Goal: Task Accomplishment & Management: Manage account settings

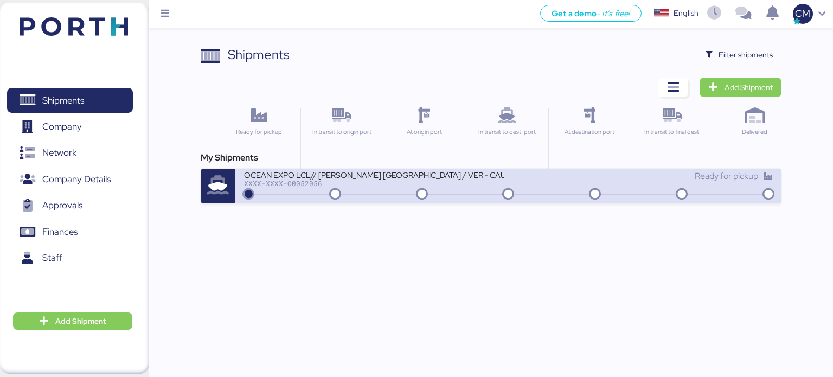
click at [459, 186] on div "XXXX-XXXX-O0052056" at bounding box center [374, 183] width 260 height 8
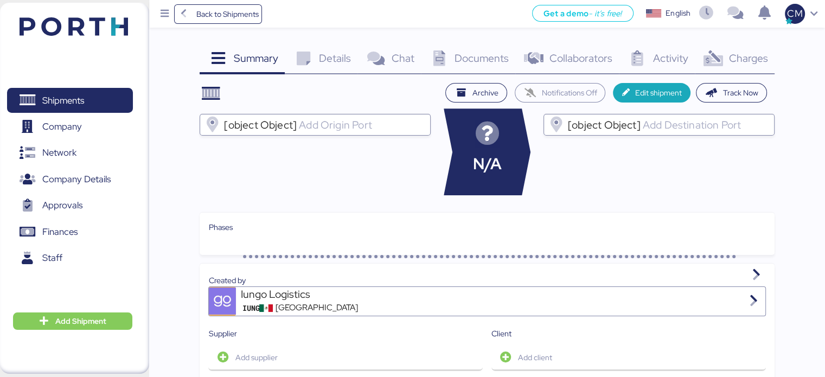
click at [741, 64] on span "Charges" at bounding box center [747, 58] width 39 height 14
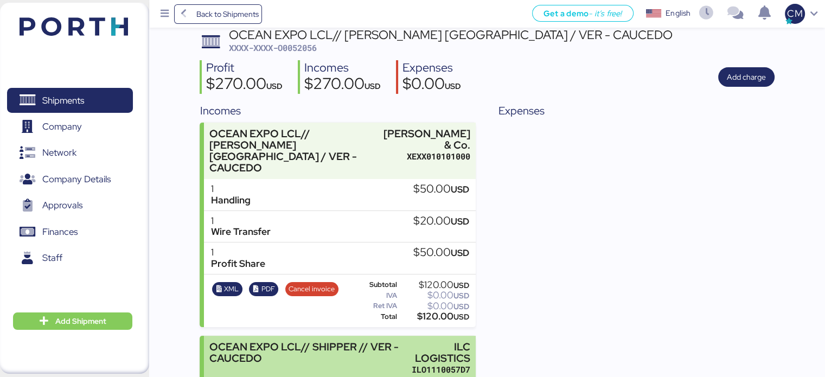
scroll to position [213, 0]
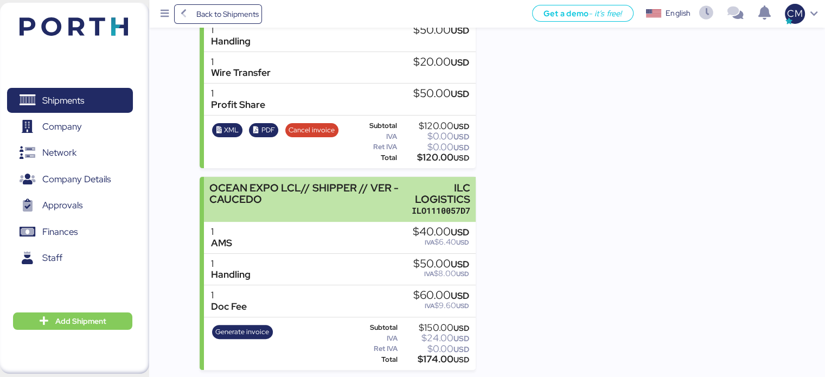
click at [422, 207] on div "ILO1110057D7" at bounding box center [440, 210] width 59 height 11
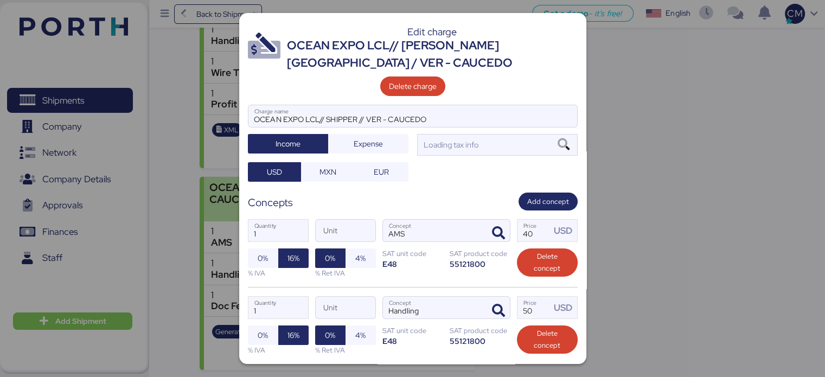
scroll to position [0, 0]
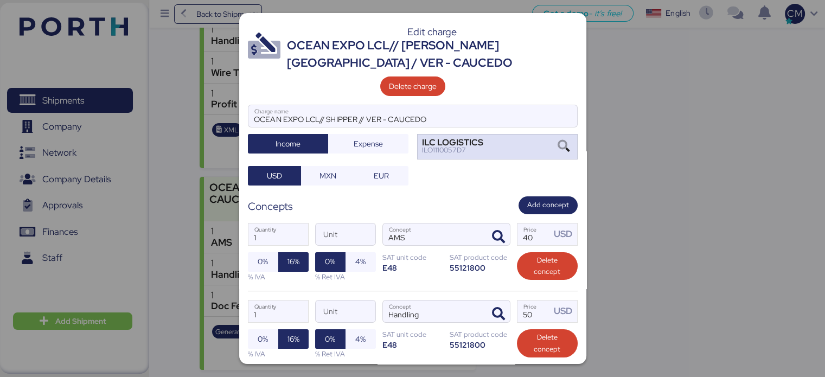
click at [442, 148] on div "ILO1110057D7" at bounding box center [452, 150] width 61 height 8
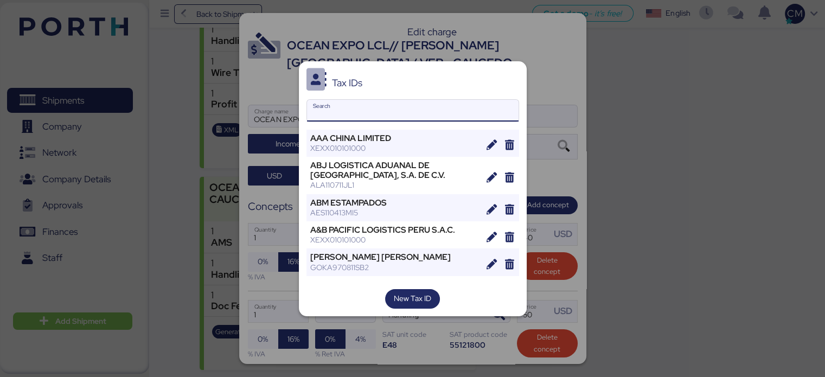
click at [403, 112] on input "Search" at bounding box center [412, 111] width 211 height 22
click at [547, 114] on div at bounding box center [412, 188] width 825 height 377
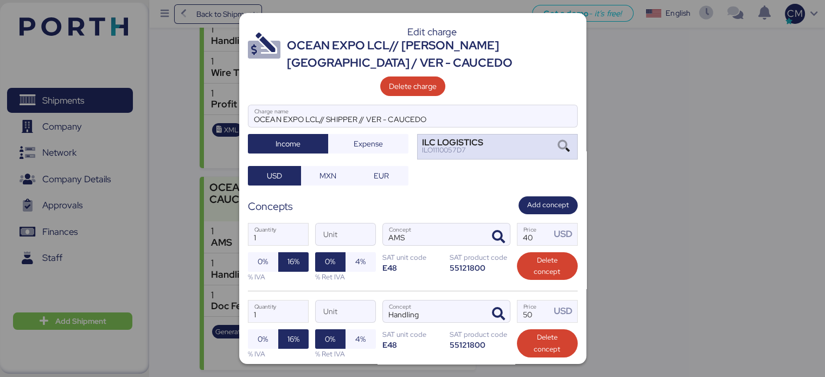
click at [457, 151] on div "ILO1110057D7" at bounding box center [452, 150] width 61 height 8
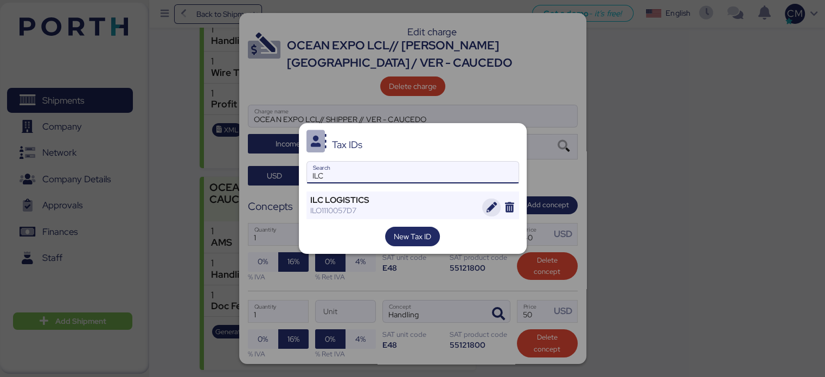
type input "ILC"
click at [485, 203] on span "button" at bounding box center [491, 207] width 18 height 18
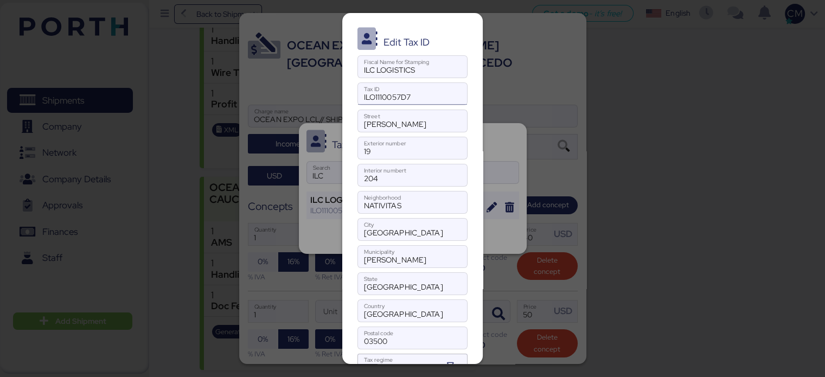
click at [408, 93] on input "ILO1110057D7" at bounding box center [412, 94] width 109 height 22
click at [410, 90] on input "ILO1110057D7" at bounding box center [412, 94] width 109 height 22
click at [406, 92] on input "ILO1110057D7" at bounding box center [412, 94] width 109 height 22
click at [404, 93] on input "ILO1110057D7" at bounding box center [412, 94] width 109 height 22
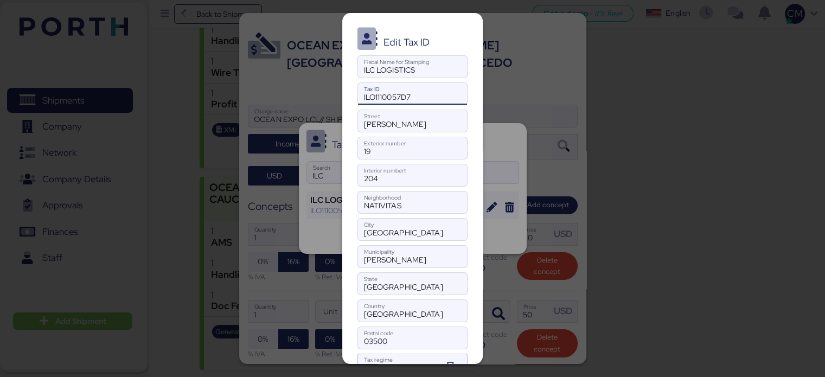
click at [404, 93] on input "ILO1110057D7" at bounding box center [412, 94] width 109 height 22
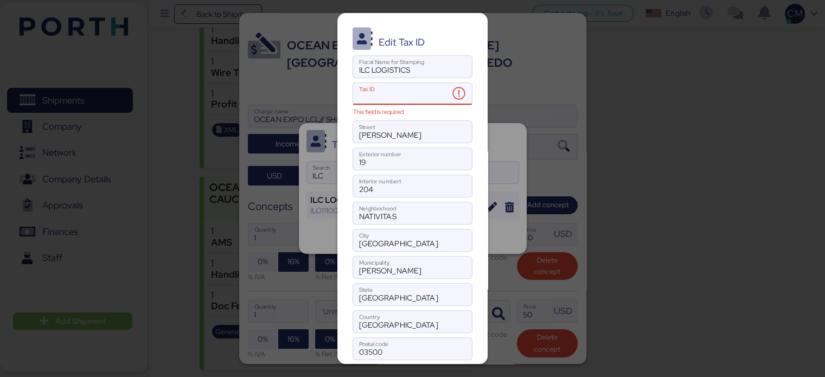
paste input "ILO1110057D7"
type input "ILO1110057D7"
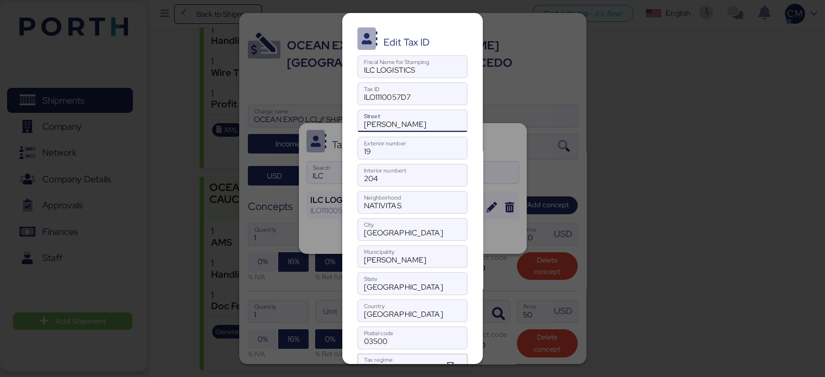
click at [395, 126] on input "Calle Elisa" at bounding box center [412, 121] width 109 height 22
drag, startPoint x: 411, startPoint y: 95, endPoint x: 334, endPoint y: 108, distance: 78.6
click at [334, 108] on div "Edit Tax ID ILC LOGISTICS Fiscal Name for Stamping ILO1110057D7 Tax ID Calle El…" at bounding box center [412, 188] width 825 height 377
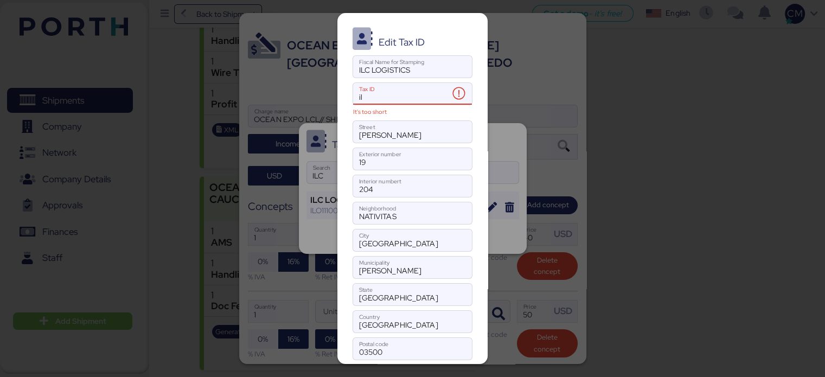
type input "i"
click at [394, 100] on input "ILO" at bounding box center [401, 94] width 96 height 22
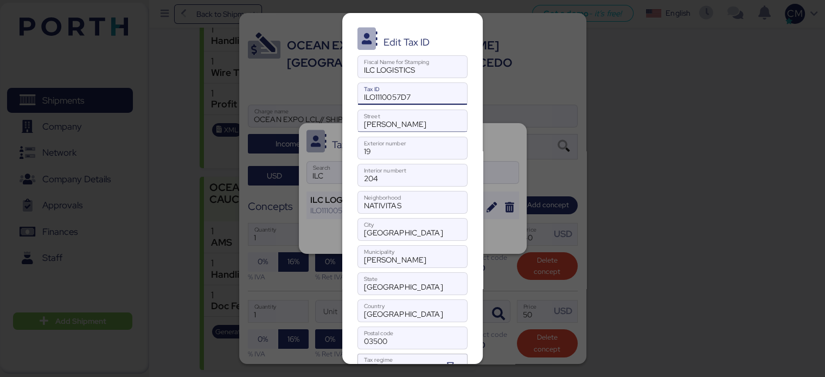
type input "ILO1110057D7"
click at [397, 121] on input "Calle Elisa" at bounding box center [412, 121] width 109 height 22
type input "C"
type input "Calle Elisa"
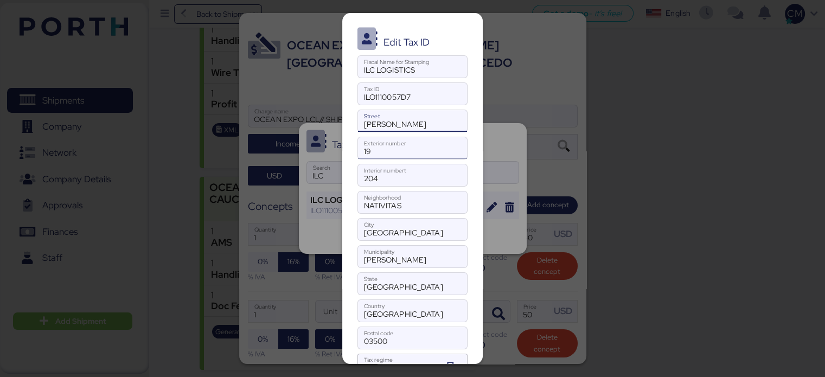
click at [383, 147] on input "19" at bounding box center [412, 148] width 109 height 22
type input "1"
type input "19"
click at [388, 178] on input "204" at bounding box center [412, 175] width 109 height 22
type input "2"
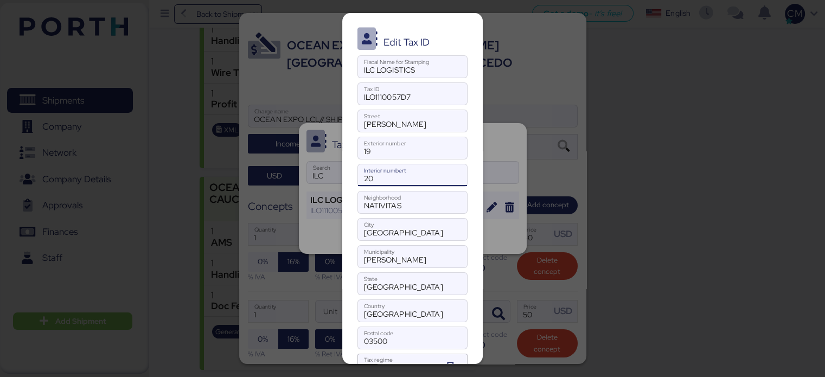
type input "204"
click at [403, 200] on input "NATIVITAS" at bounding box center [412, 202] width 109 height 22
click at [402, 200] on input "NATIVITAS" at bounding box center [412, 202] width 109 height 22
type input "M"
type input "Nativitas"
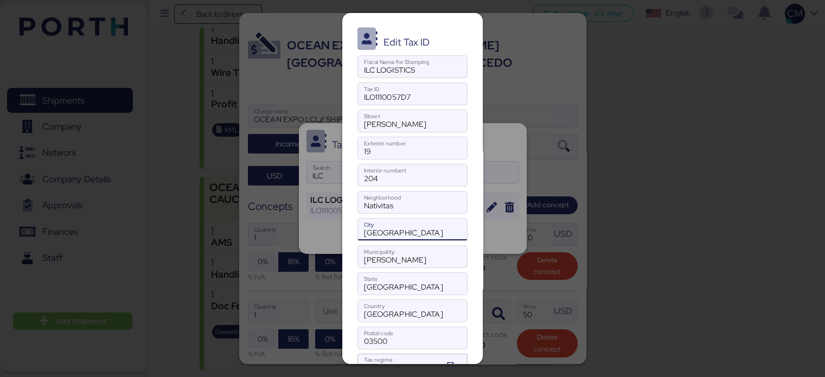
click at [436, 231] on input "CIUDAD DE MEXICO" at bounding box center [412, 229] width 109 height 22
click at [436, 230] on input "CIUDAD DE MEXICO" at bounding box center [412, 229] width 109 height 22
type input "Ciudad de Mexico"
click at [412, 260] on input "BENITO JUAREZ" at bounding box center [412, 257] width 109 height 22
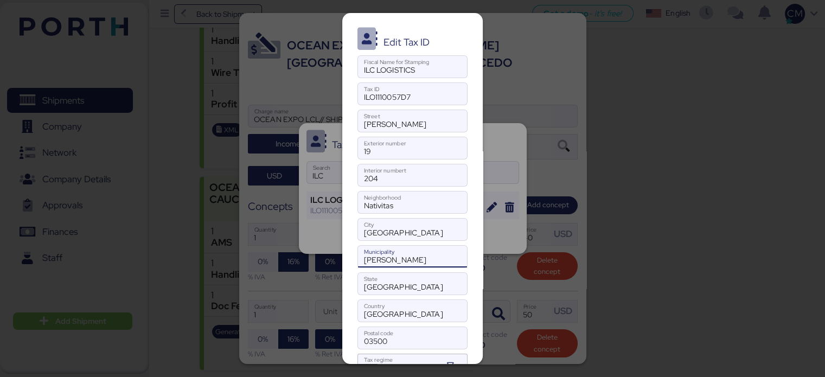
click at [412, 260] on input "BENITO JUAREZ" at bounding box center [412, 257] width 109 height 22
type input "Benito Juarez"
click at [410, 282] on input "CIUDAD DE MEXICO" at bounding box center [412, 284] width 109 height 22
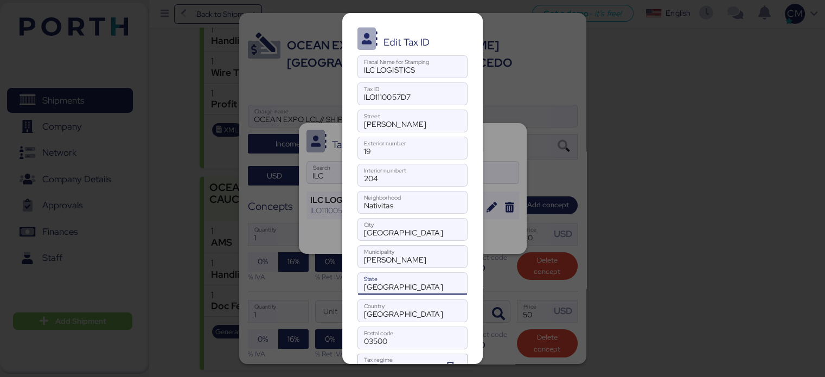
click at [410, 282] on input "CIUDAD DE MEXICO" at bounding box center [412, 284] width 109 height 22
type input "Ciudad de Mexico"
click at [403, 312] on input "MEXICO" at bounding box center [412, 311] width 109 height 22
type input "MEXICO"
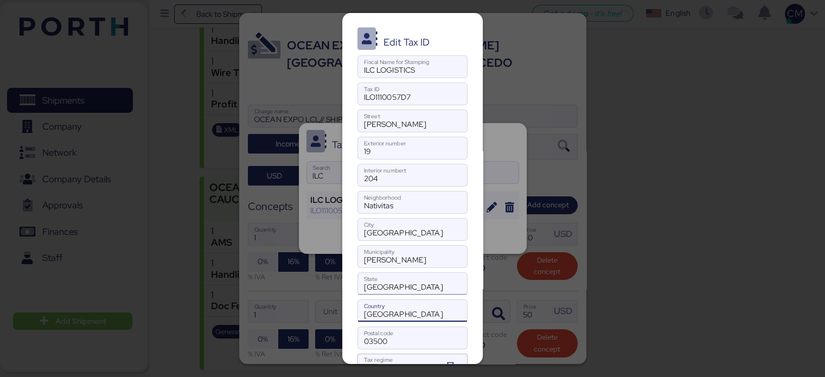
scroll to position [49, 0]
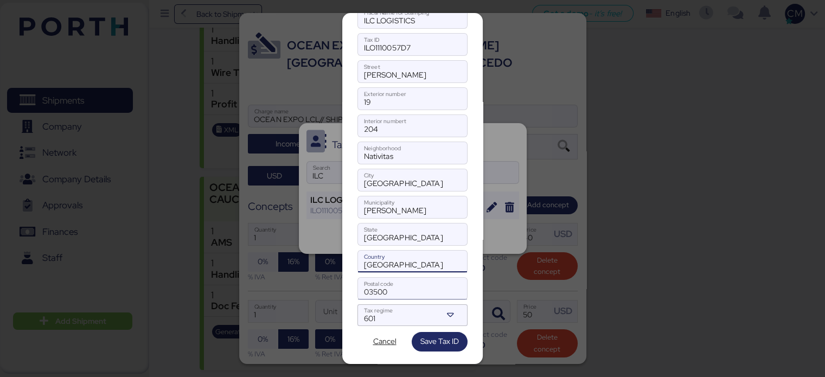
click at [397, 289] on input "03500" at bounding box center [412, 289] width 109 height 22
type input "03500"
click at [430, 336] on span "Save Tax ID" at bounding box center [439, 340] width 38 height 13
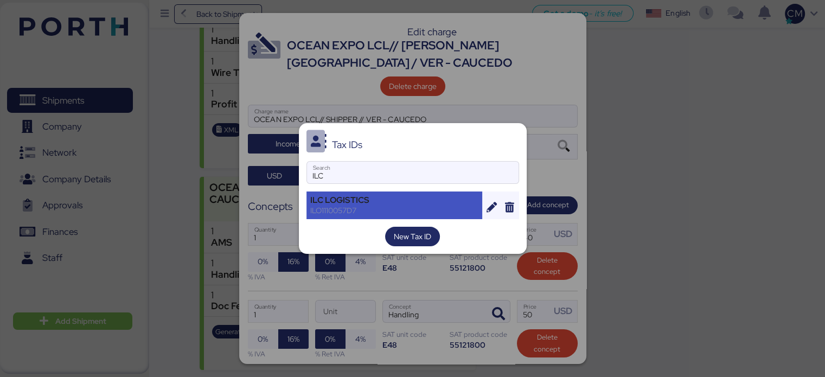
click at [395, 211] on div "ILO1110057D7" at bounding box center [394, 210] width 169 height 10
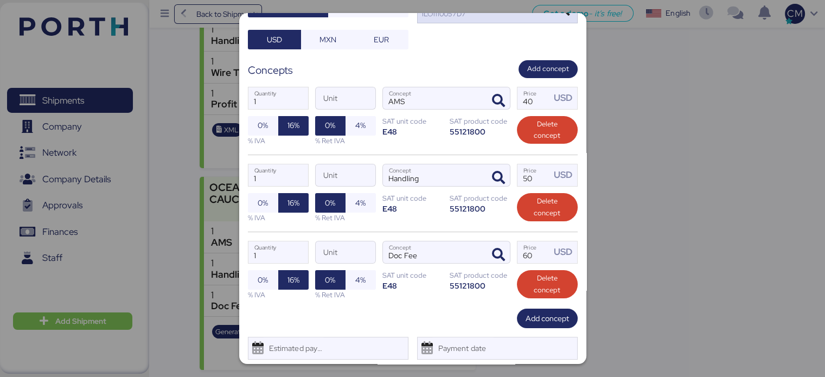
scroll to position [165, 0]
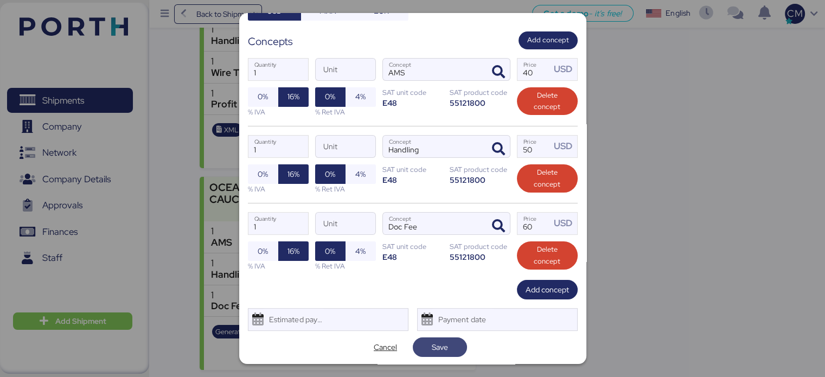
click at [421, 339] on span "Save" at bounding box center [439, 346] width 37 height 15
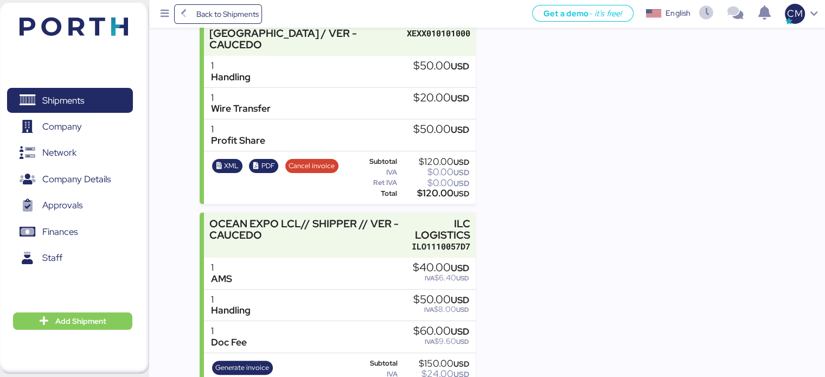
scroll to position [213, 0]
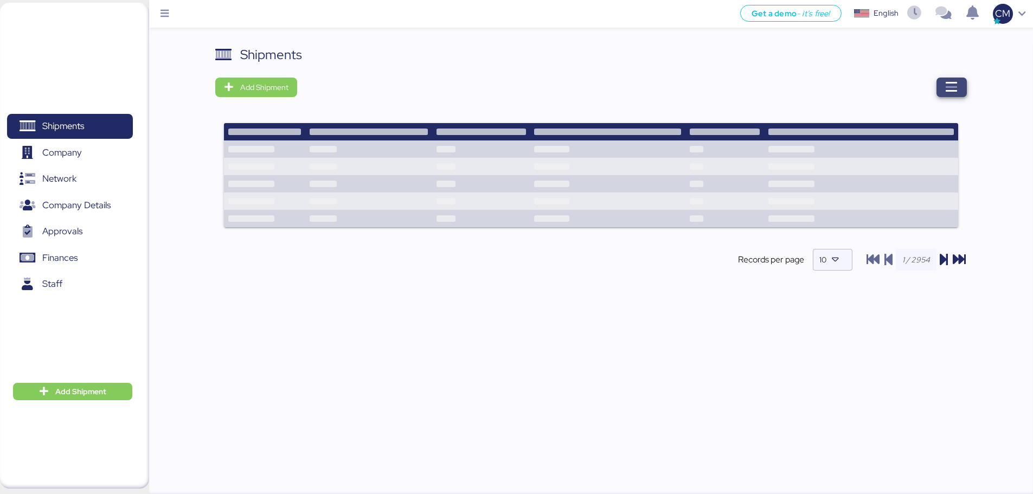
click at [948, 84] on icon "button" at bounding box center [951, 87] width 13 height 13
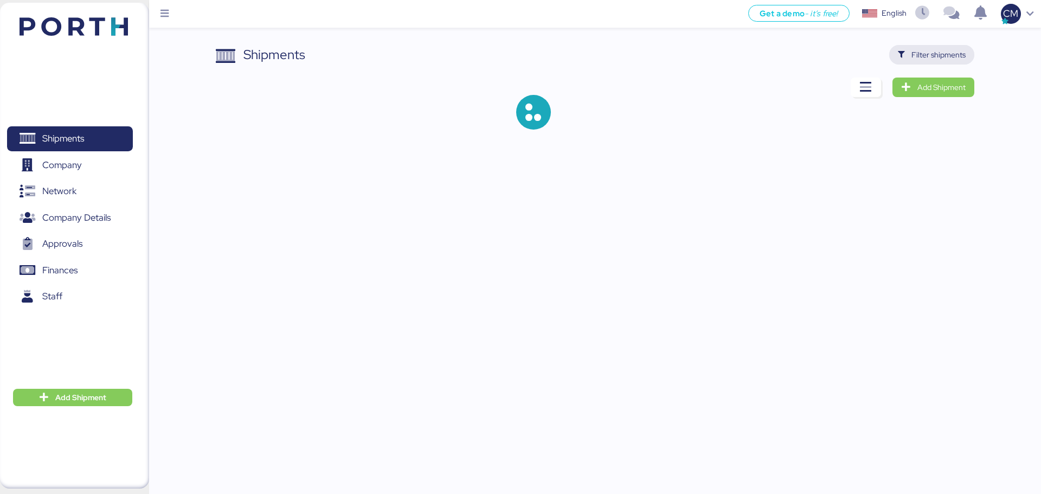
click at [908, 53] on span "Filter shipments" at bounding box center [932, 54] width 68 height 15
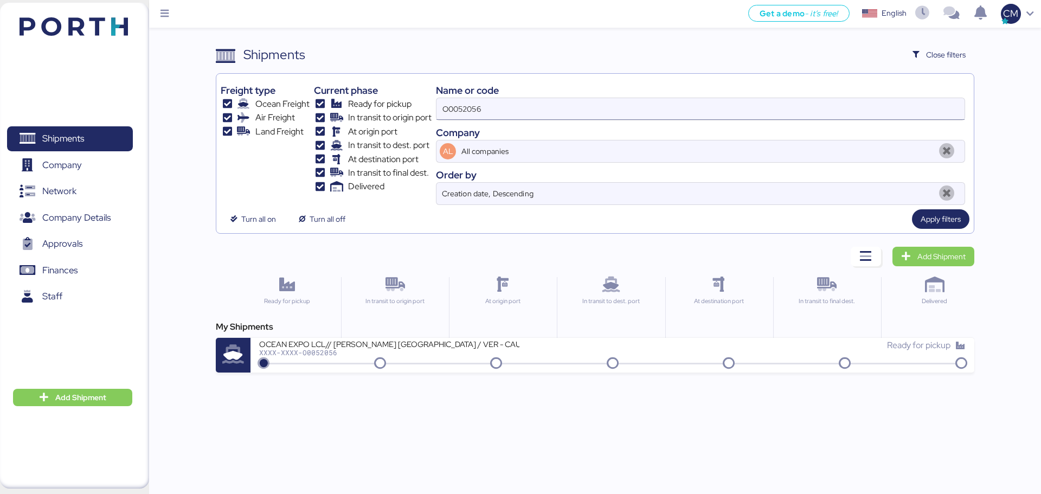
click at [480, 112] on input "O0052056" at bounding box center [700, 109] width 528 height 22
paste input "O0052023"
type input "O0052023"
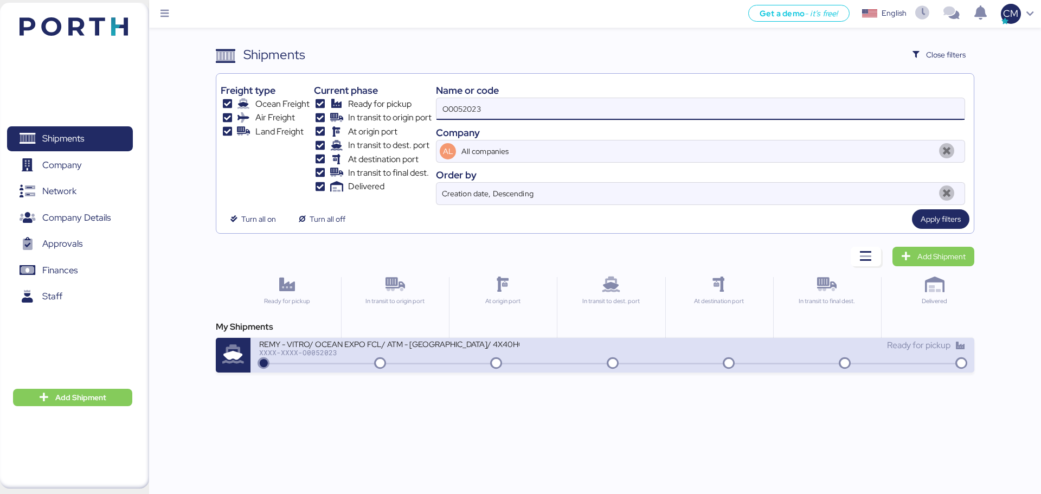
click at [533, 355] on div "REMY - VITRO/ OCEAN EXPO FCL/ ATM - [GEOGRAPHIC_DATA]/ 4X40HQ XXXX-XXXX-O0052023" at bounding box center [435, 350] width 353 height 23
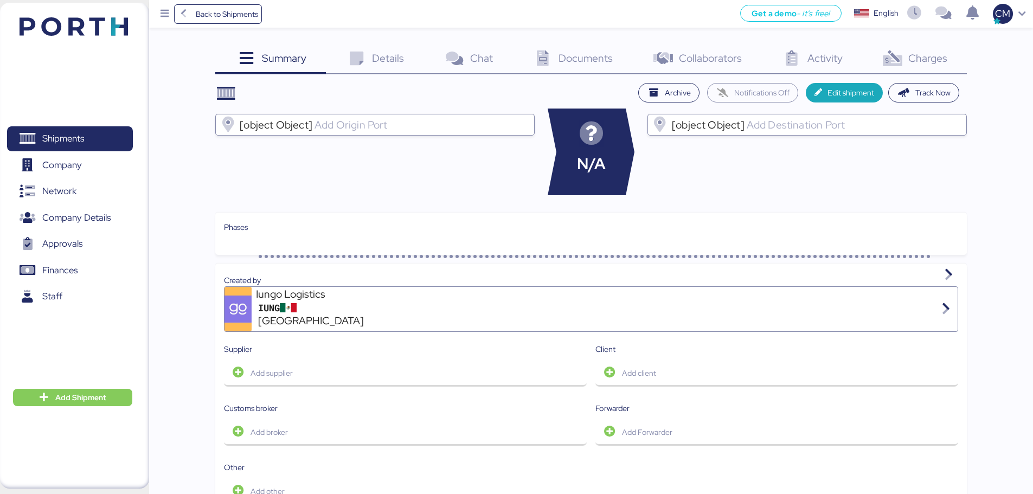
click at [938, 55] on span "Charges" at bounding box center [927, 58] width 39 height 14
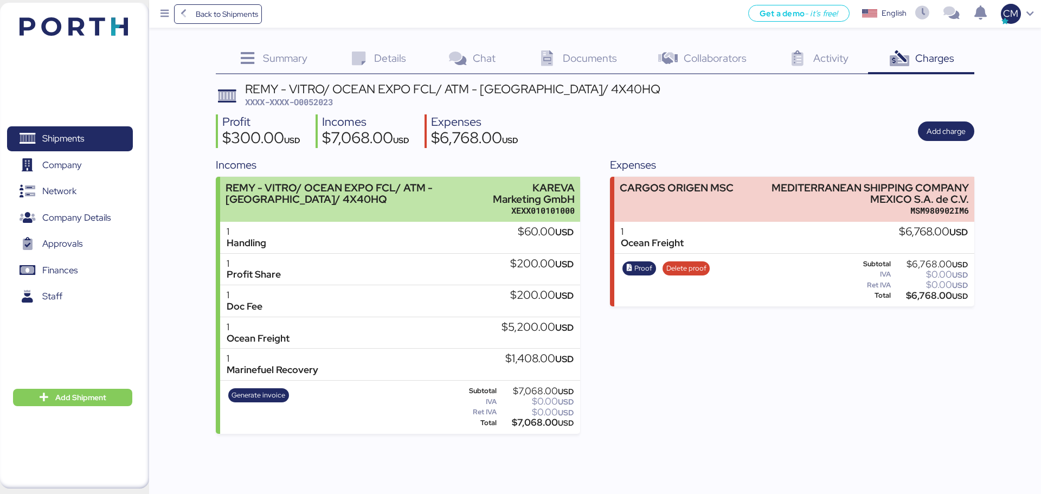
click at [499, 200] on div "KAREVA Marketing GmbH" at bounding box center [530, 193] width 87 height 23
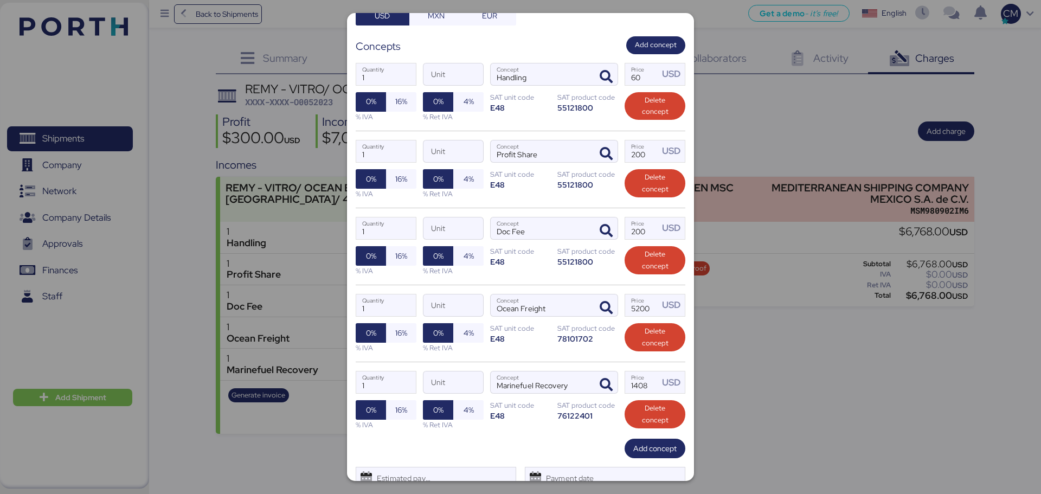
scroll to position [163, 0]
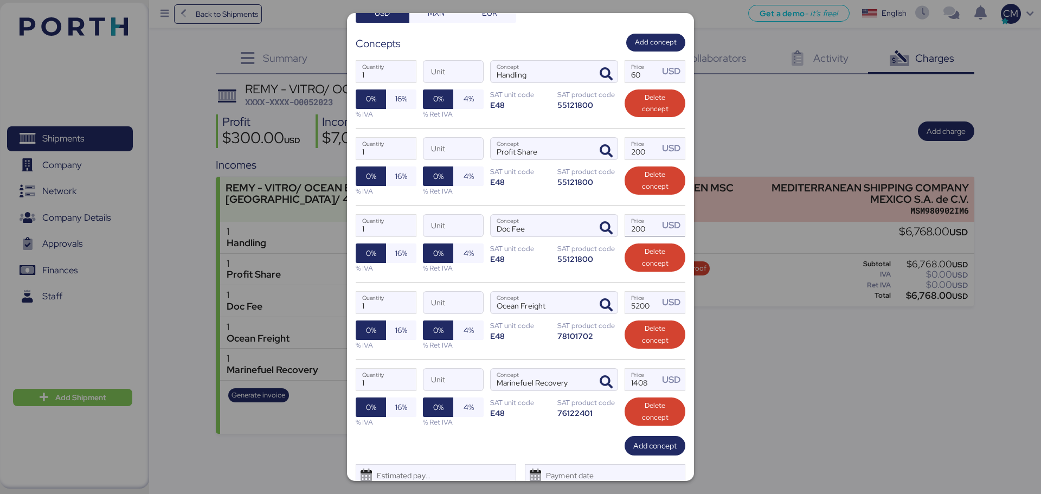
click at [642, 227] on input "200" at bounding box center [642, 226] width 34 height 22
type input "2"
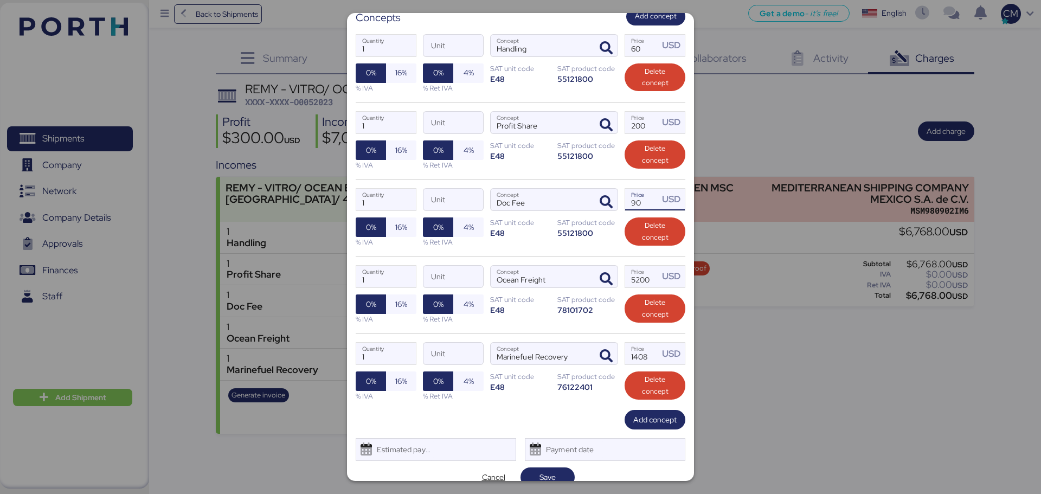
scroll to position [203, 0]
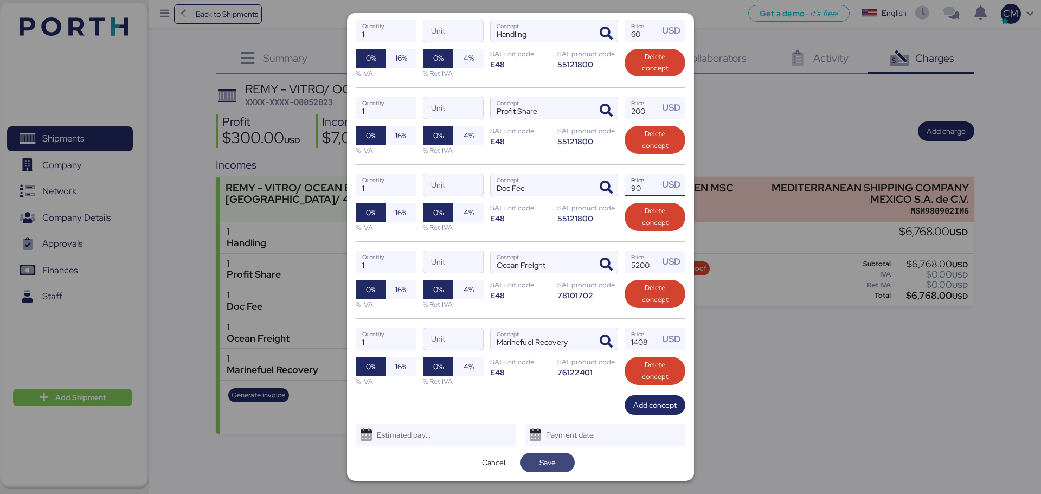
type input "90"
click at [547, 465] on span "Save" at bounding box center [547, 462] width 16 height 13
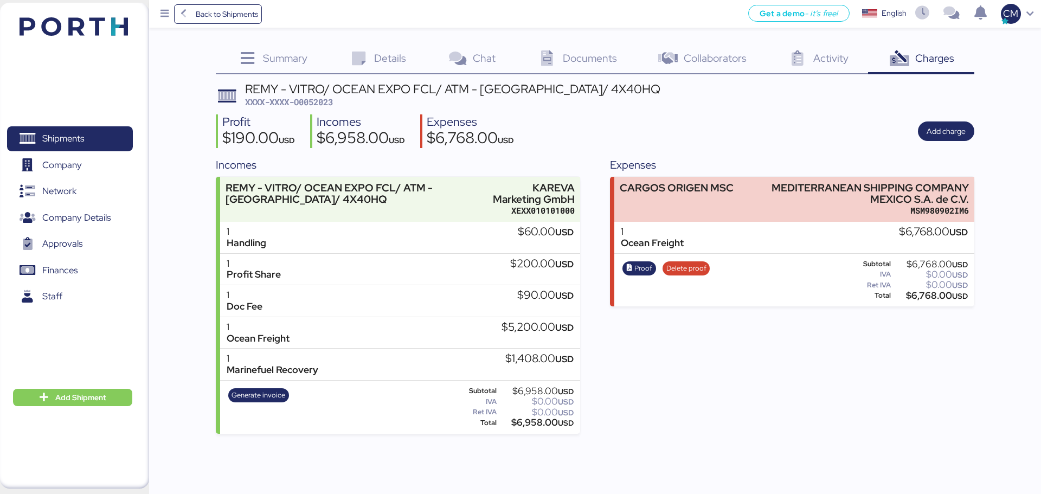
click at [315, 101] on span "XXXX-XXXX-O0052023" at bounding box center [289, 101] width 88 height 11
copy span "O0052023"
click at [737, 376] on div "Expenses CARGOS ORIGEN MSC MEDITERRANEAN SHIPPING COMPANY MEXICO S.A. de C.V. M…" at bounding box center [792, 295] width 364 height 276
